Goal: Find specific page/section: Find specific page/section

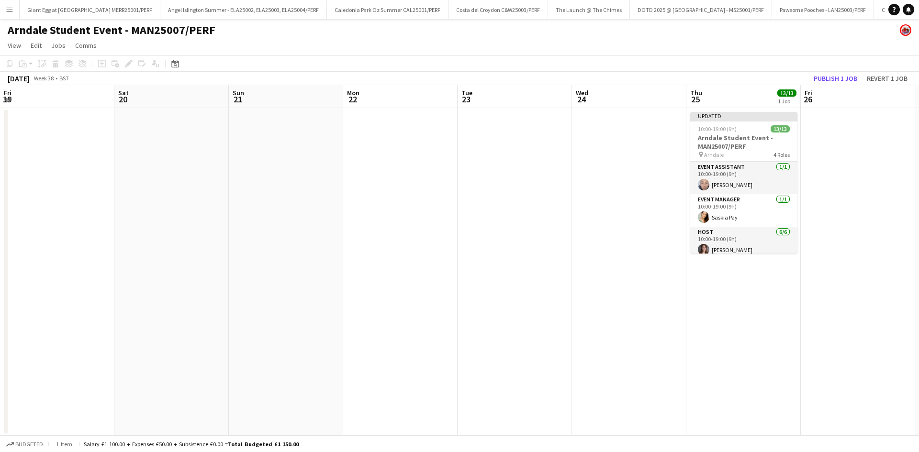
scroll to position [0, 325]
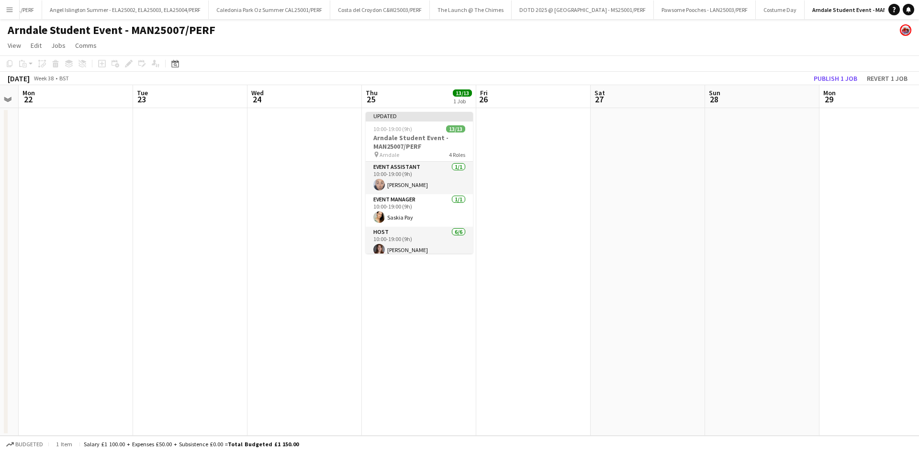
click at [3, 5] on button "Menu" at bounding box center [9, 9] width 19 height 19
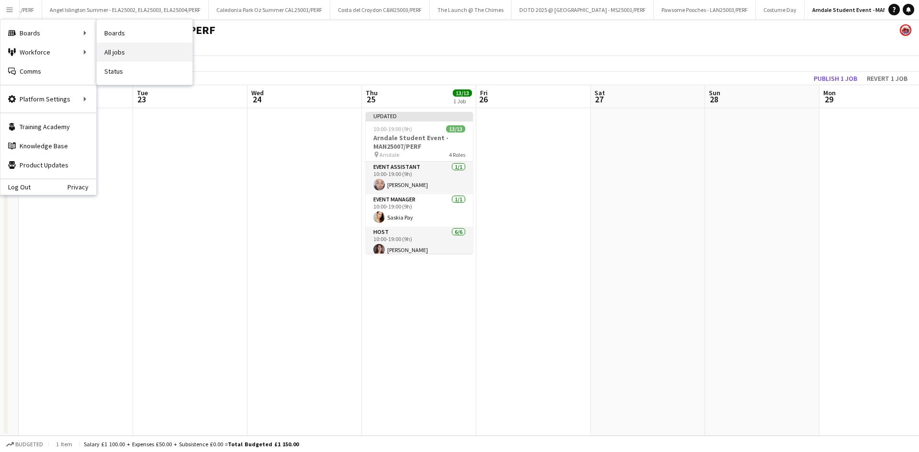
click at [150, 49] on link "All jobs" at bounding box center [145, 52] width 96 height 19
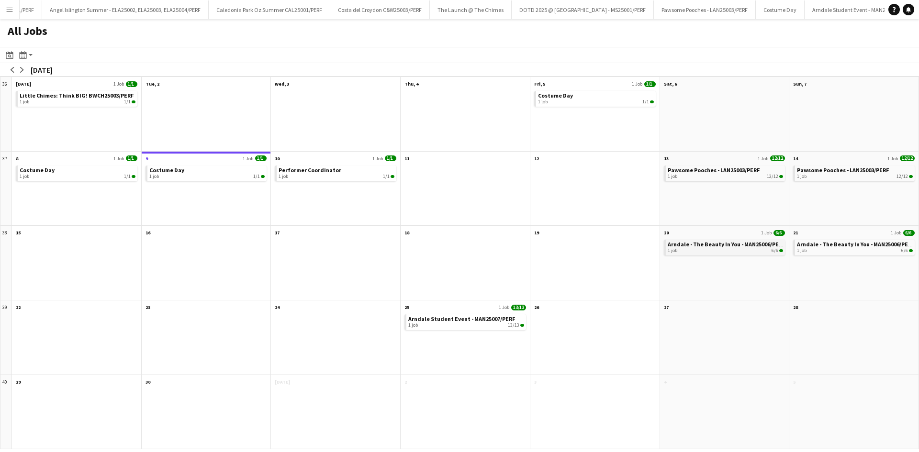
click at [731, 247] on span "Arndale - The Beauty In You - MAN25006/PERF" at bounding box center [726, 244] width 117 height 7
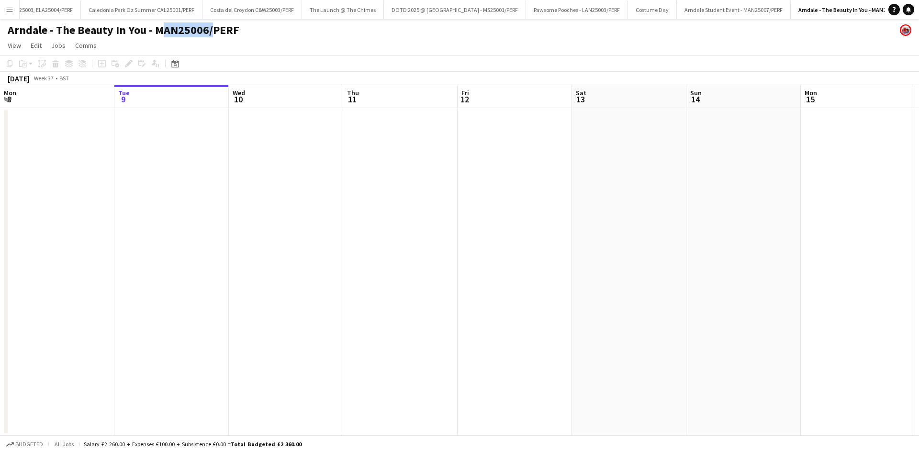
drag, startPoint x: 154, startPoint y: 32, endPoint x: 205, endPoint y: 34, distance: 51.7
click at [205, 34] on h1 "Arndale - The Beauty In You - MAN25006/PERF" at bounding box center [124, 30] width 232 height 14
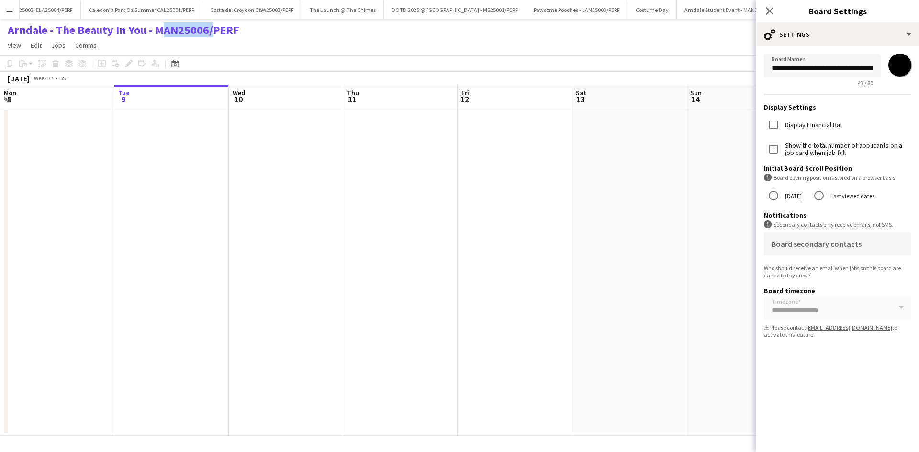
copy h1 "MAN25006"
